Goal: Communication & Community: Answer question/provide support

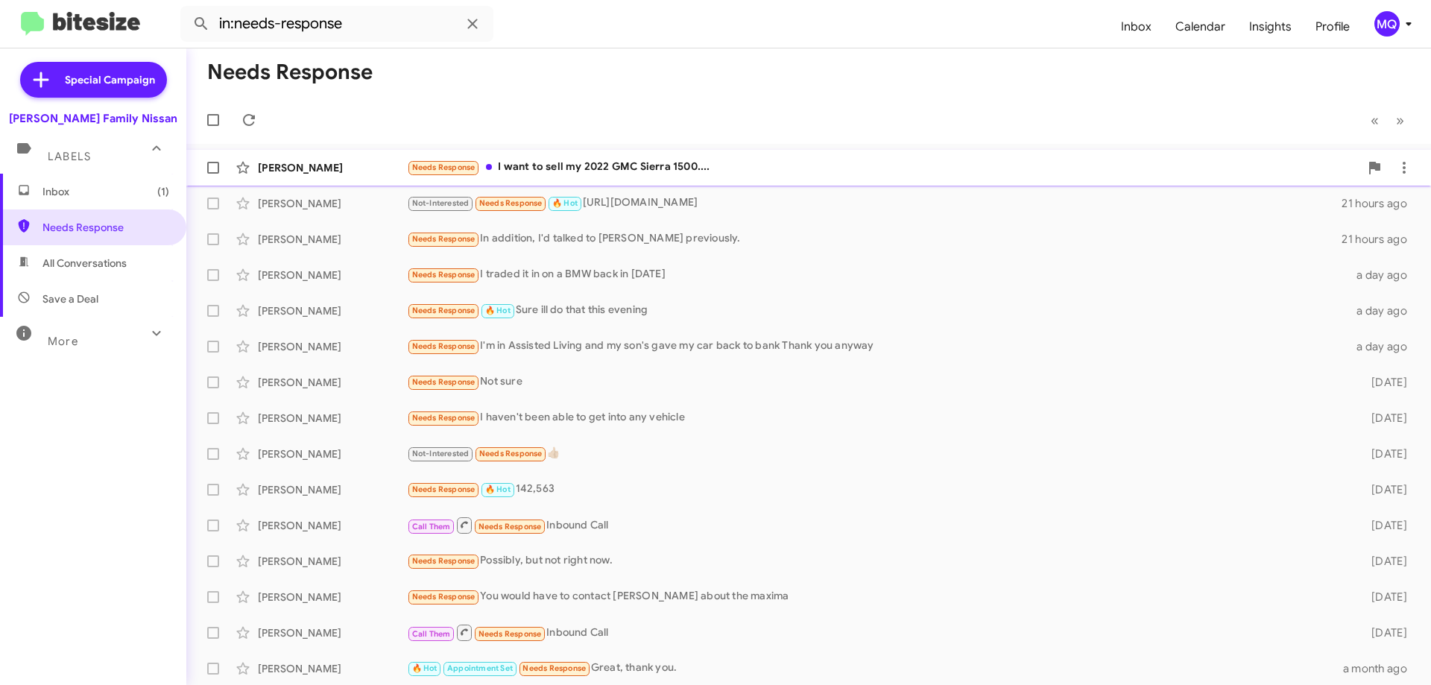
click at [614, 166] on div "Needs Response I want to sell my 2022 GMC Sierra 1500...." at bounding box center [883, 167] width 953 height 17
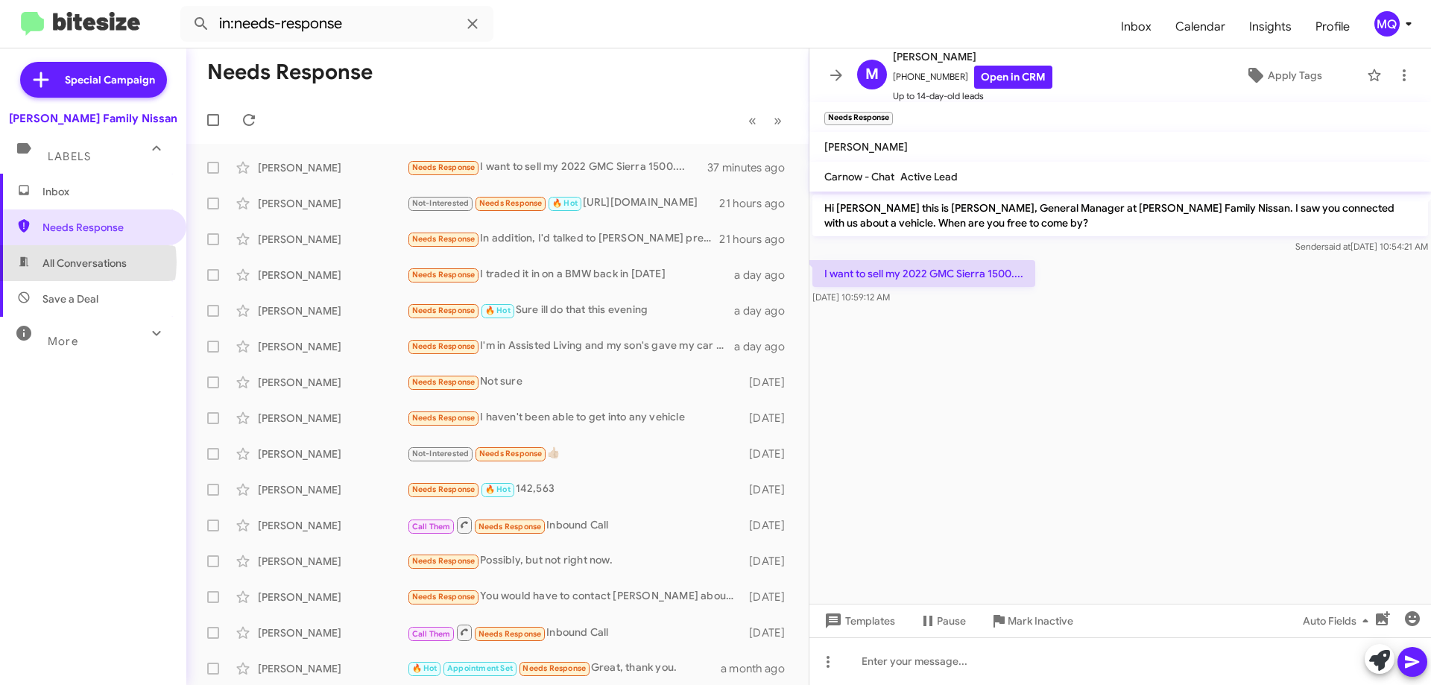
click at [65, 262] on span "All Conversations" at bounding box center [84, 263] width 84 height 15
type input "in:all-conversations"
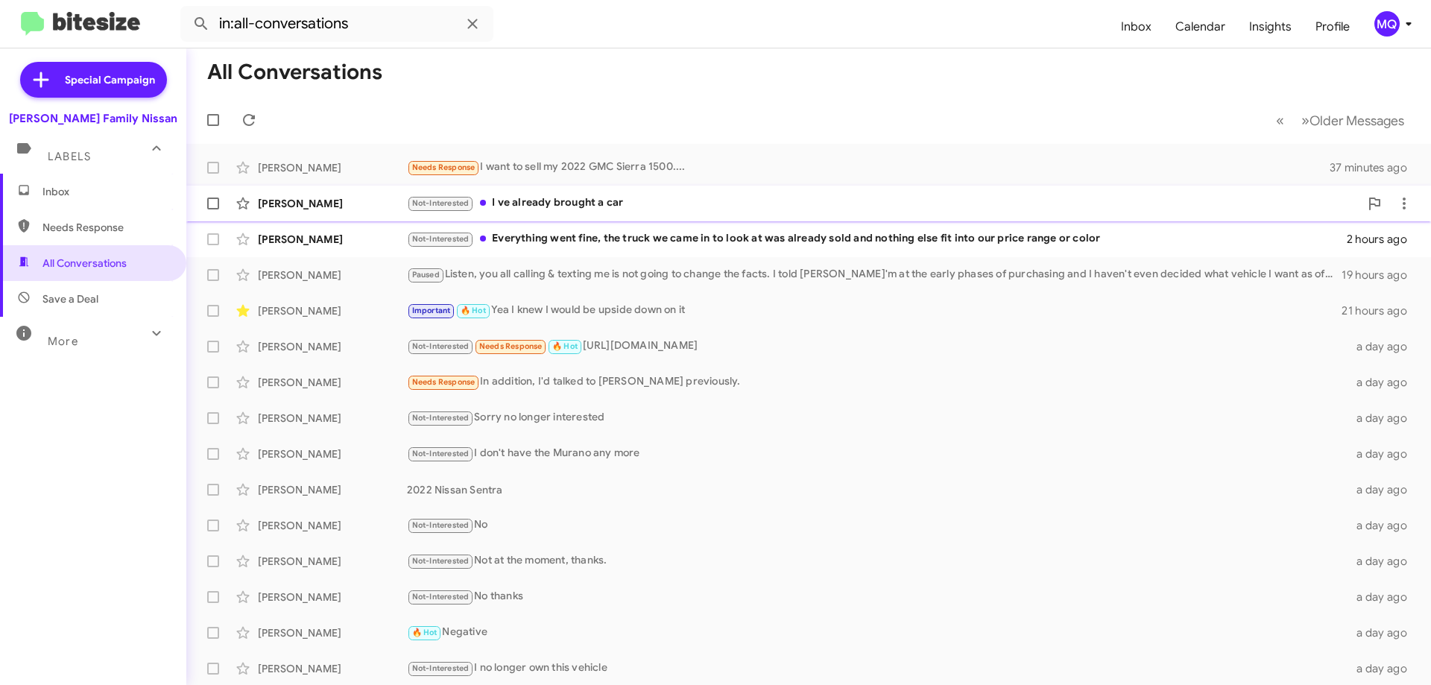
click at [596, 207] on div "Not-Interested I ve already brought a car" at bounding box center [883, 203] width 953 height 17
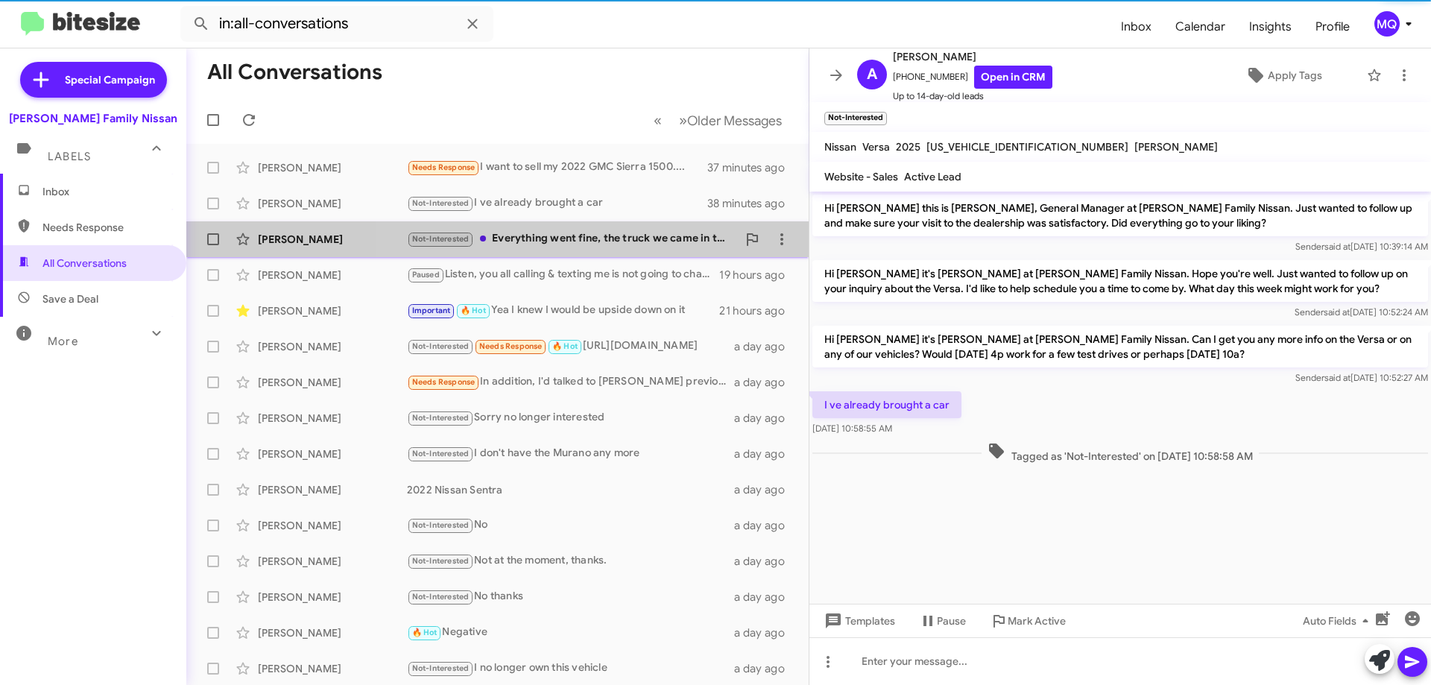
click at [618, 242] on div "Not-Interested Everything went fine, the truck we came in to look at was alread…" at bounding box center [572, 238] width 330 height 17
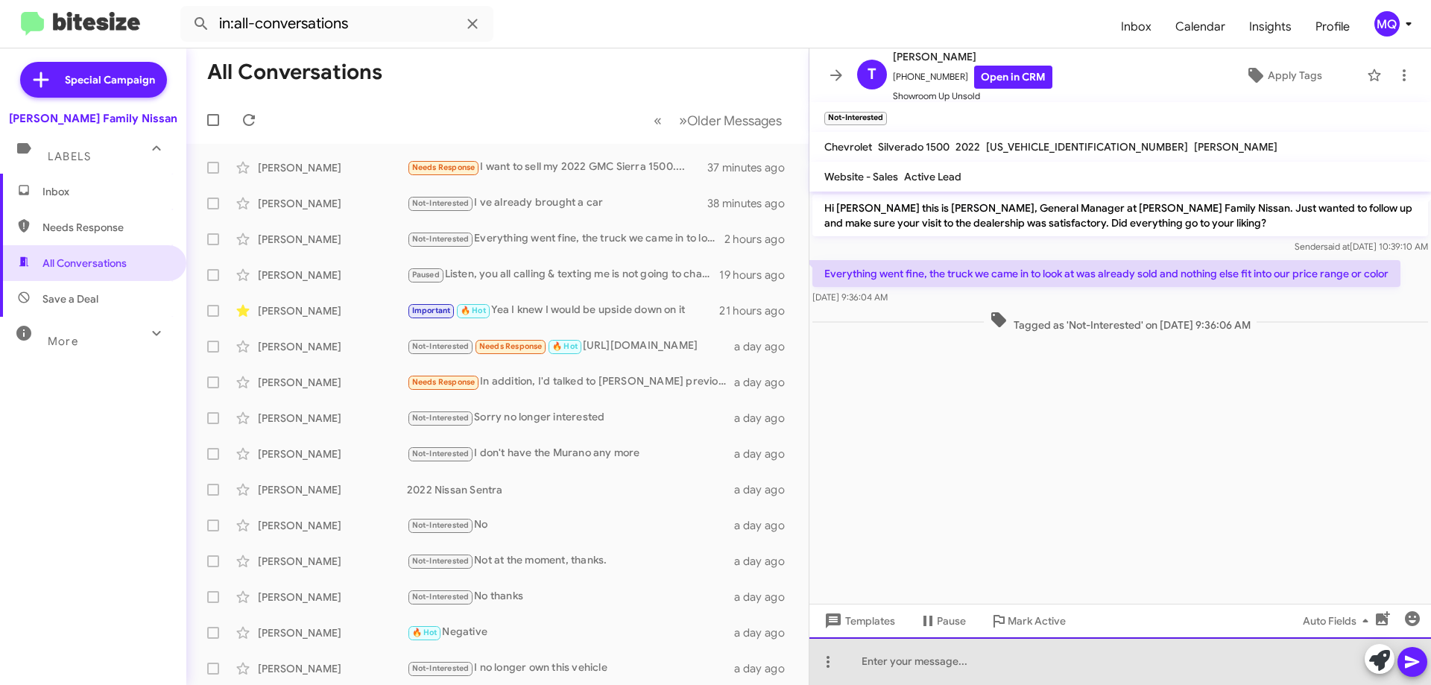
click at [907, 649] on div at bounding box center [1121, 661] width 622 height 48
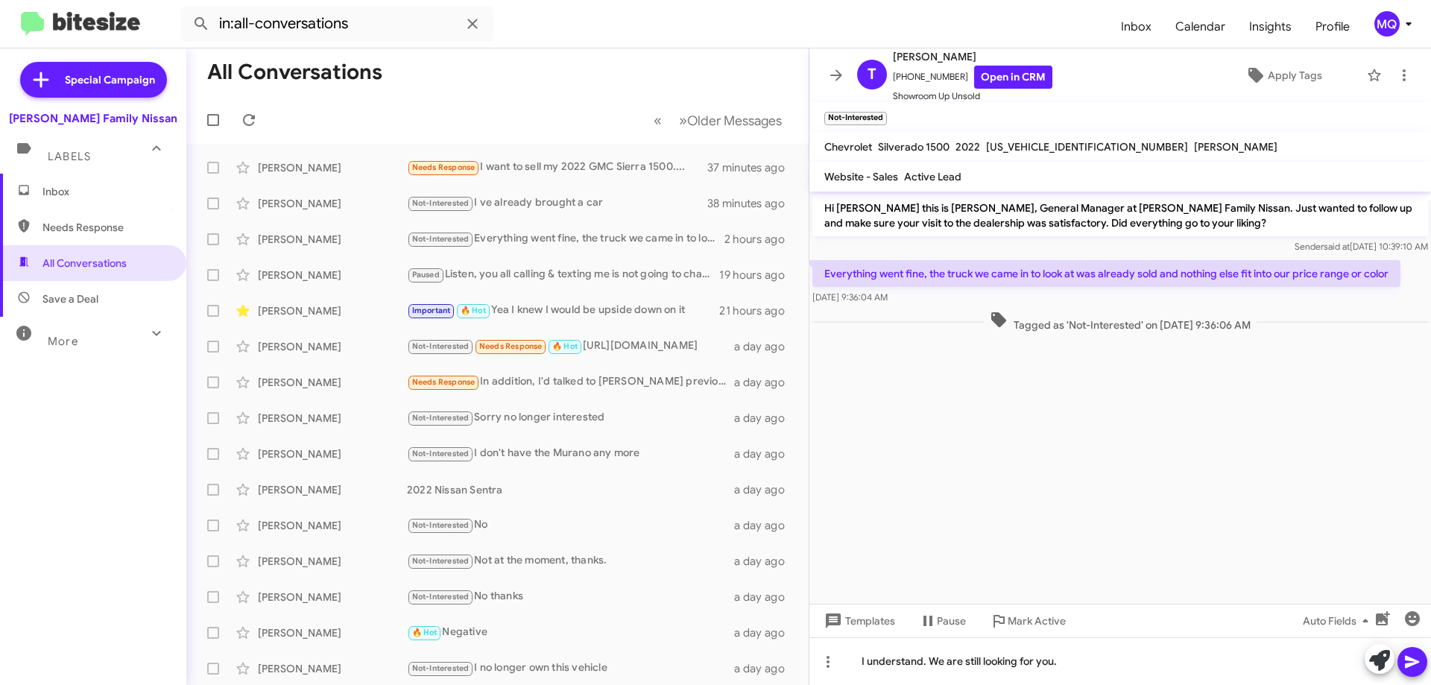
click at [1410, 660] on icon at bounding box center [1412, 662] width 14 height 13
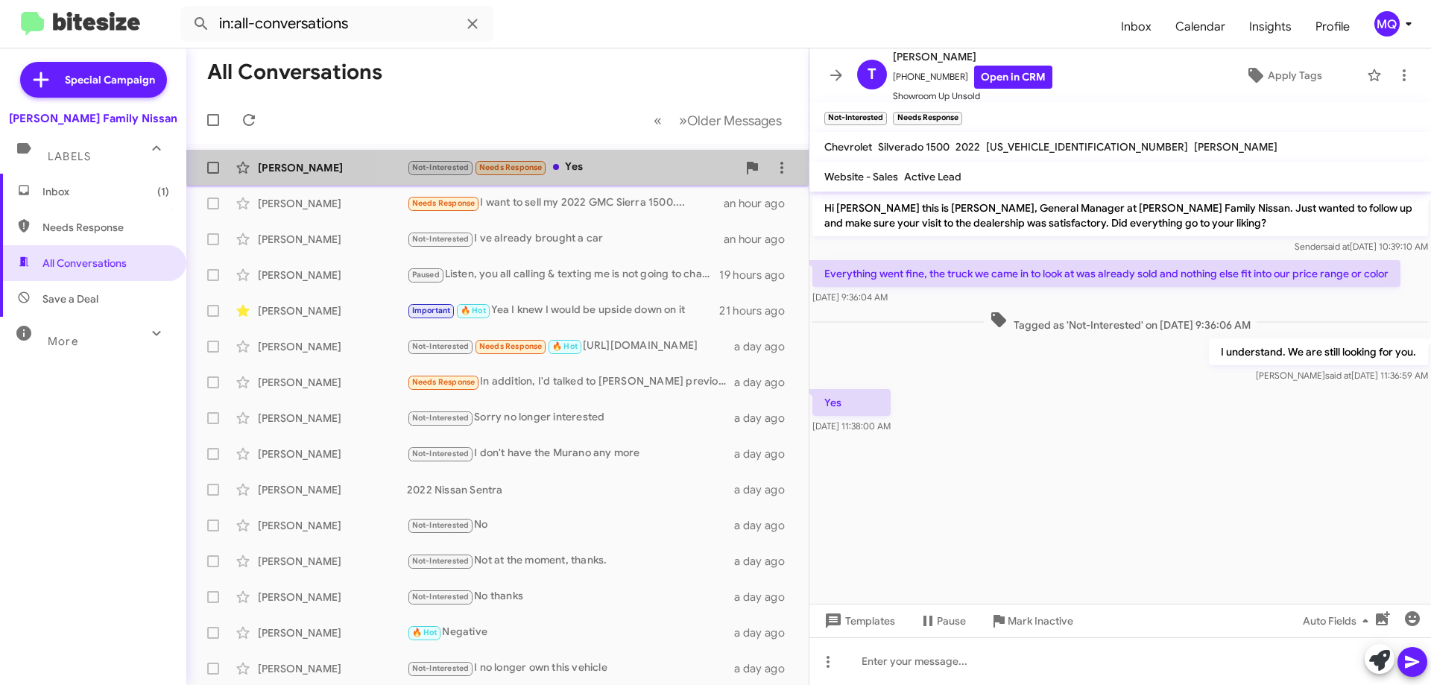
click at [651, 165] on div "Not-Interested Needs Response Yes" at bounding box center [572, 167] width 330 height 17
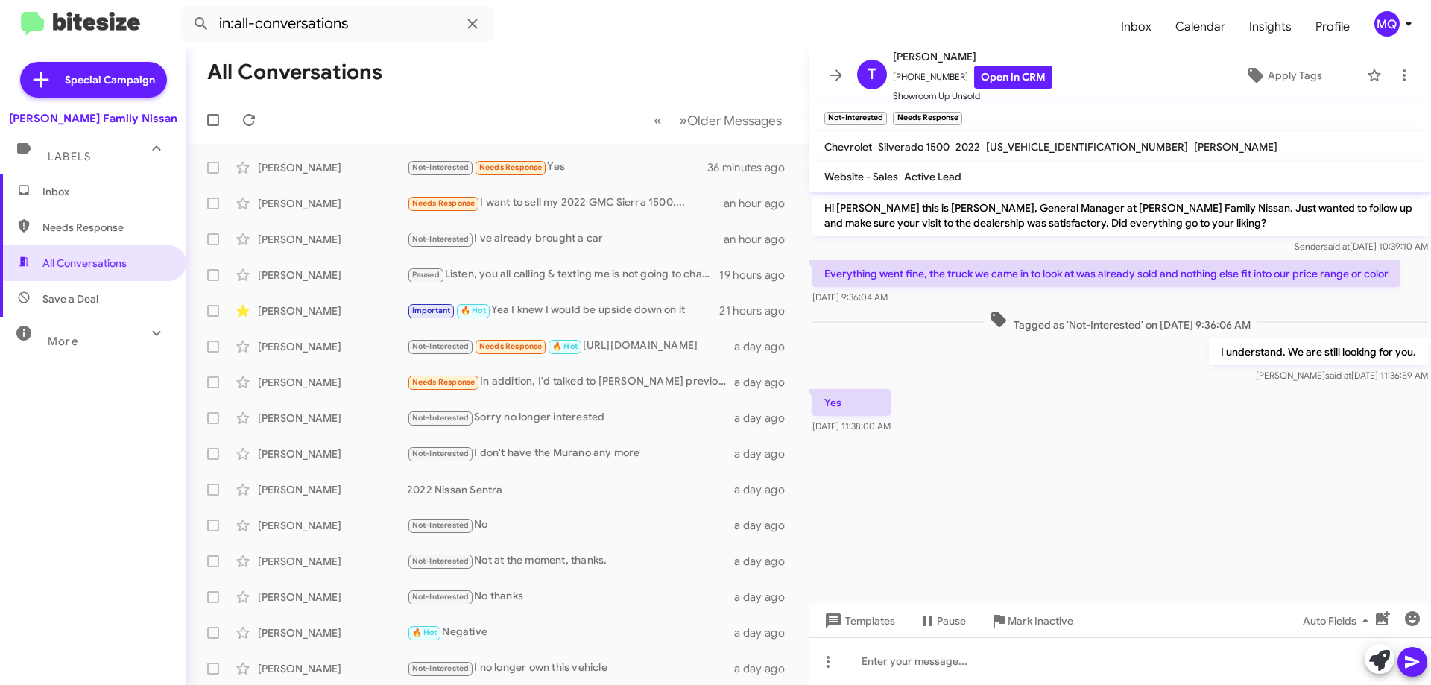
click at [48, 304] on span "Save a Deal" at bounding box center [70, 298] width 56 height 15
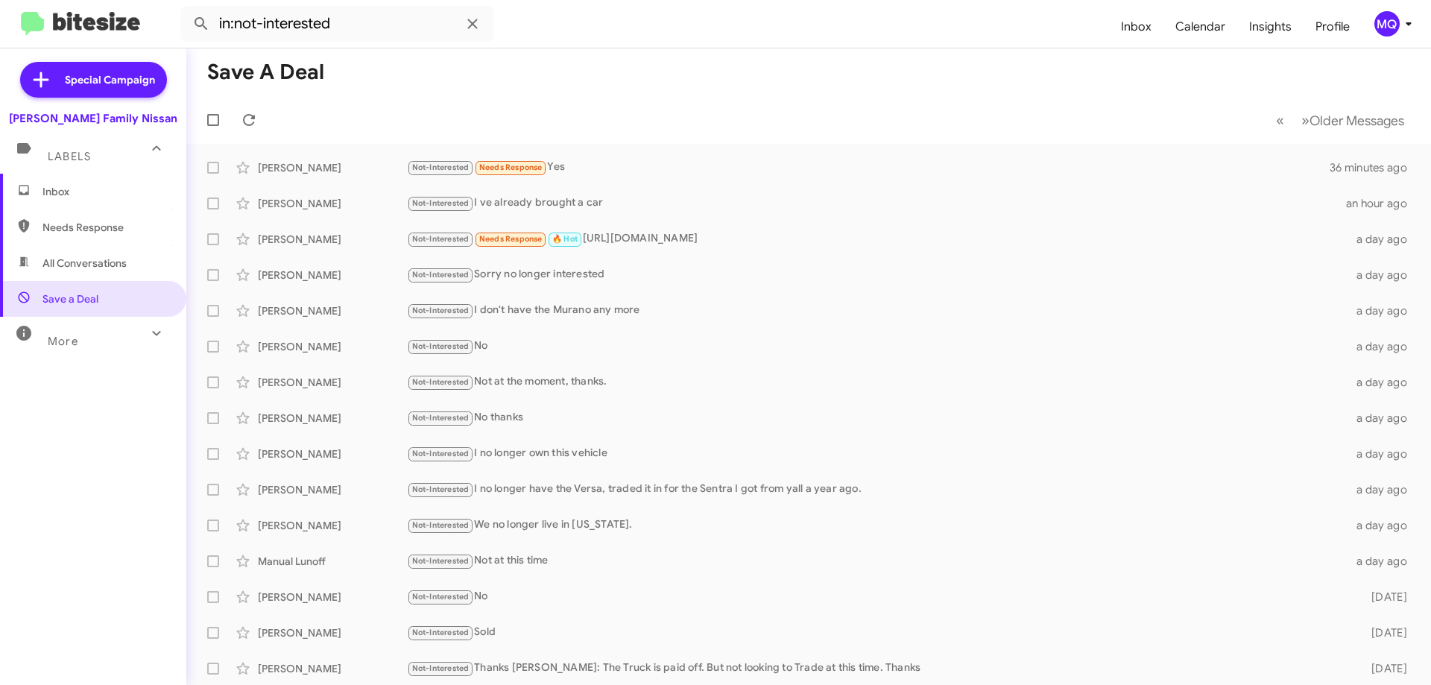
click at [88, 274] on span "All Conversations" at bounding box center [93, 263] width 186 height 36
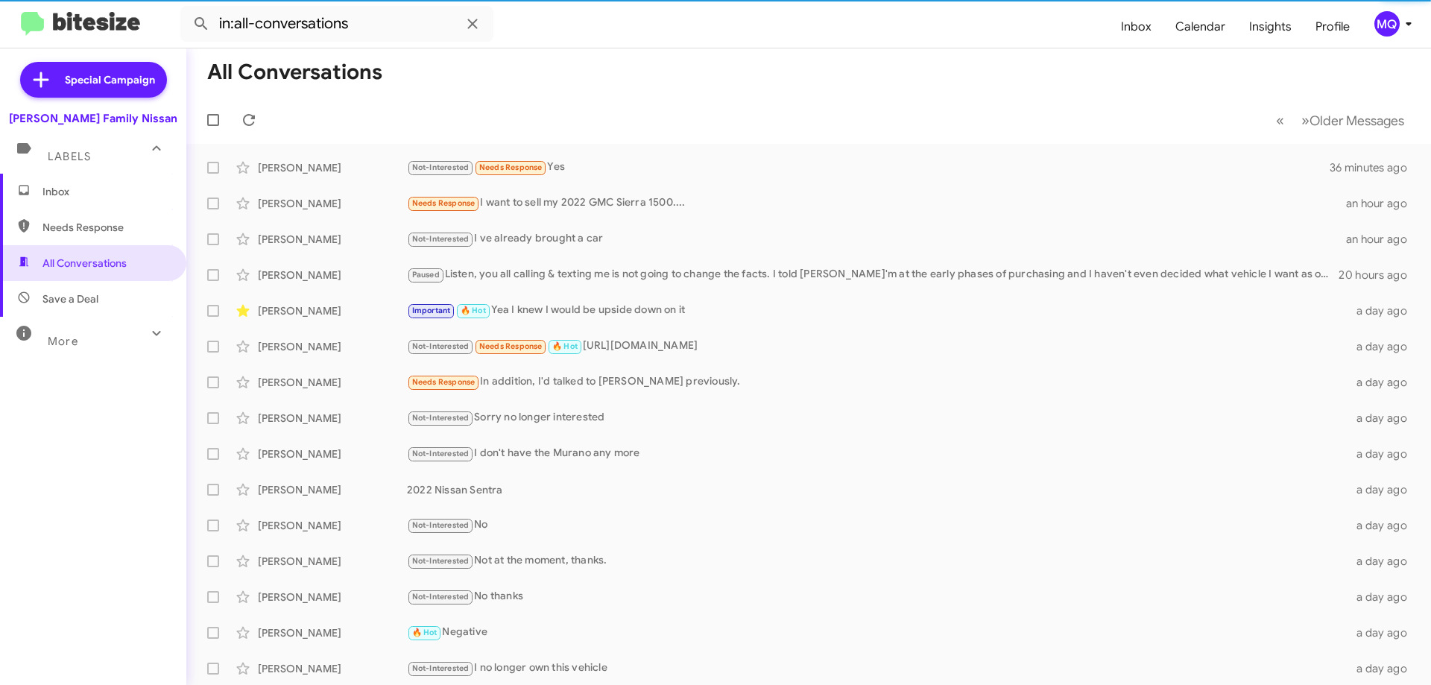
click at [102, 231] on span "Needs Response" at bounding box center [105, 227] width 127 height 15
type input "in:needs-response"
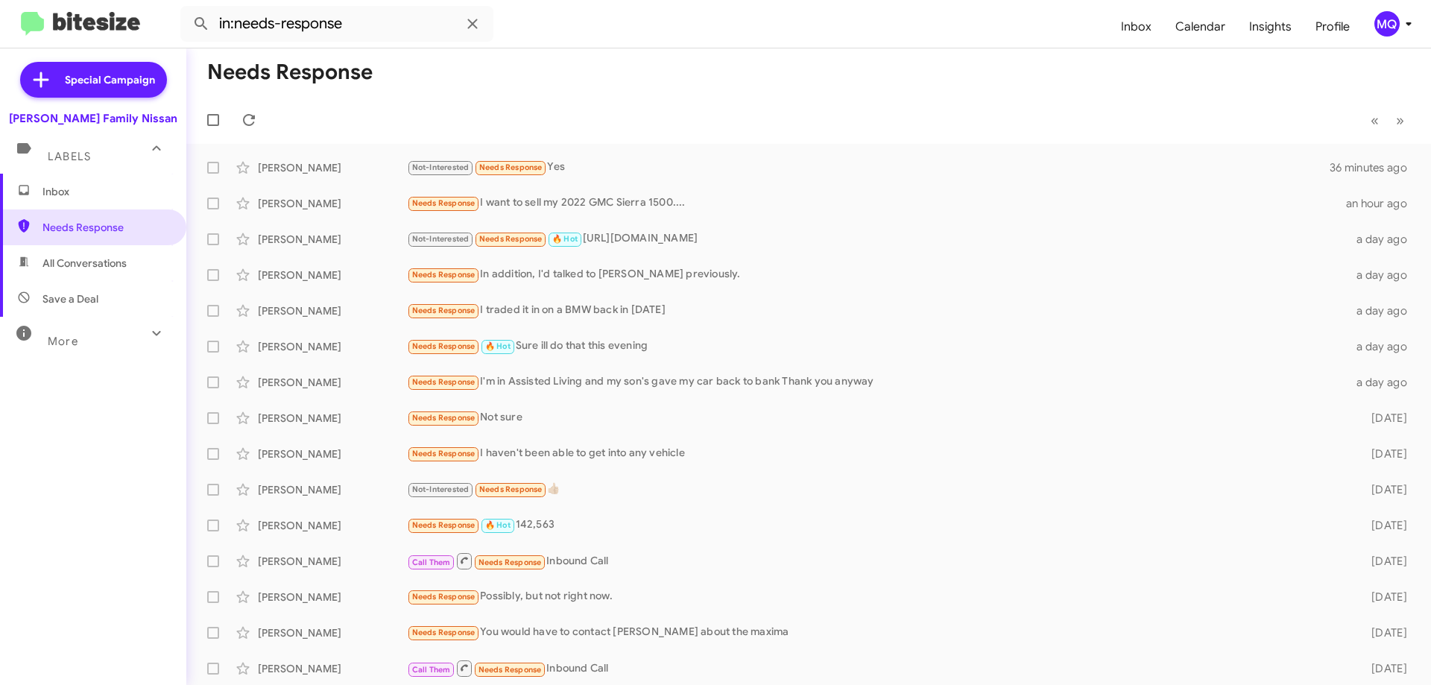
click at [104, 192] on span "Inbox" at bounding box center [105, 191] width 127 height 15
